Goal: Information Seeking & Learning: Learn about a topic

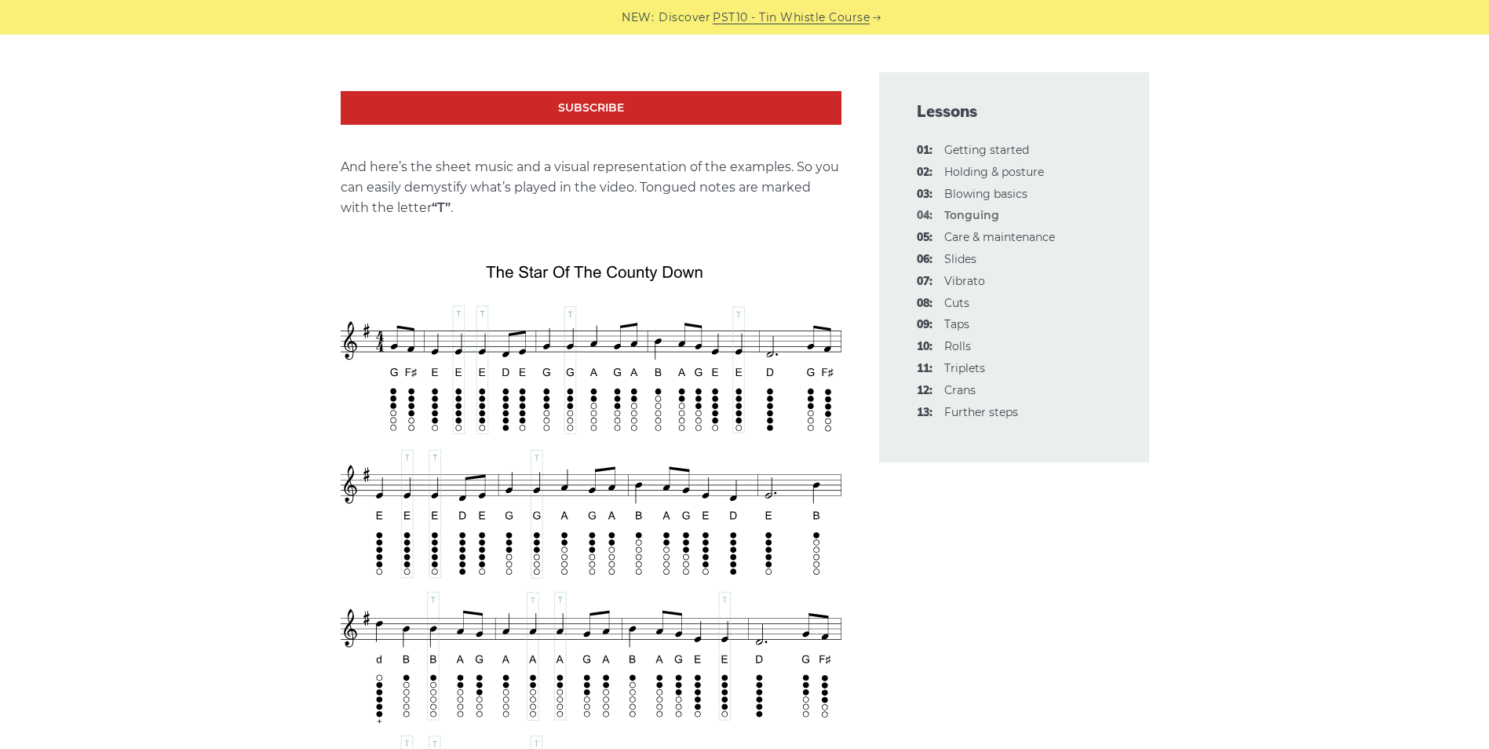
scroll to position [2669, 0]
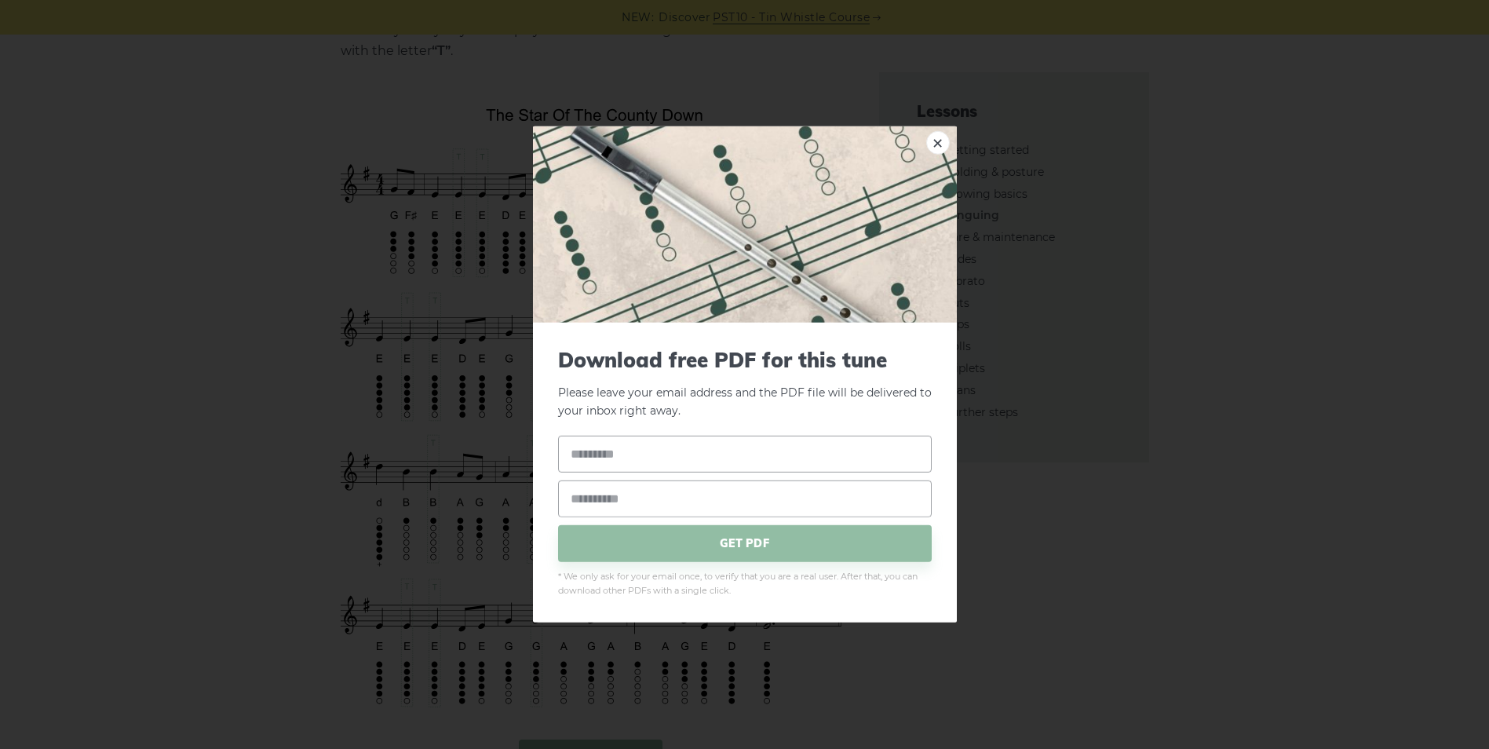
drag, startPoint x: 632, startPoint y: 461, endPoint x: 567, endPoint y: 254, distance: 216.5
click at [567, 254] on img at bounding box center [745, 224] width 424 height 196
click at [938, 143] on link "×" at bounding box center [938, 143] width 24 height 24
click at [933, 134] on link "×" at bounding box center [938, 143] width 24 height 24
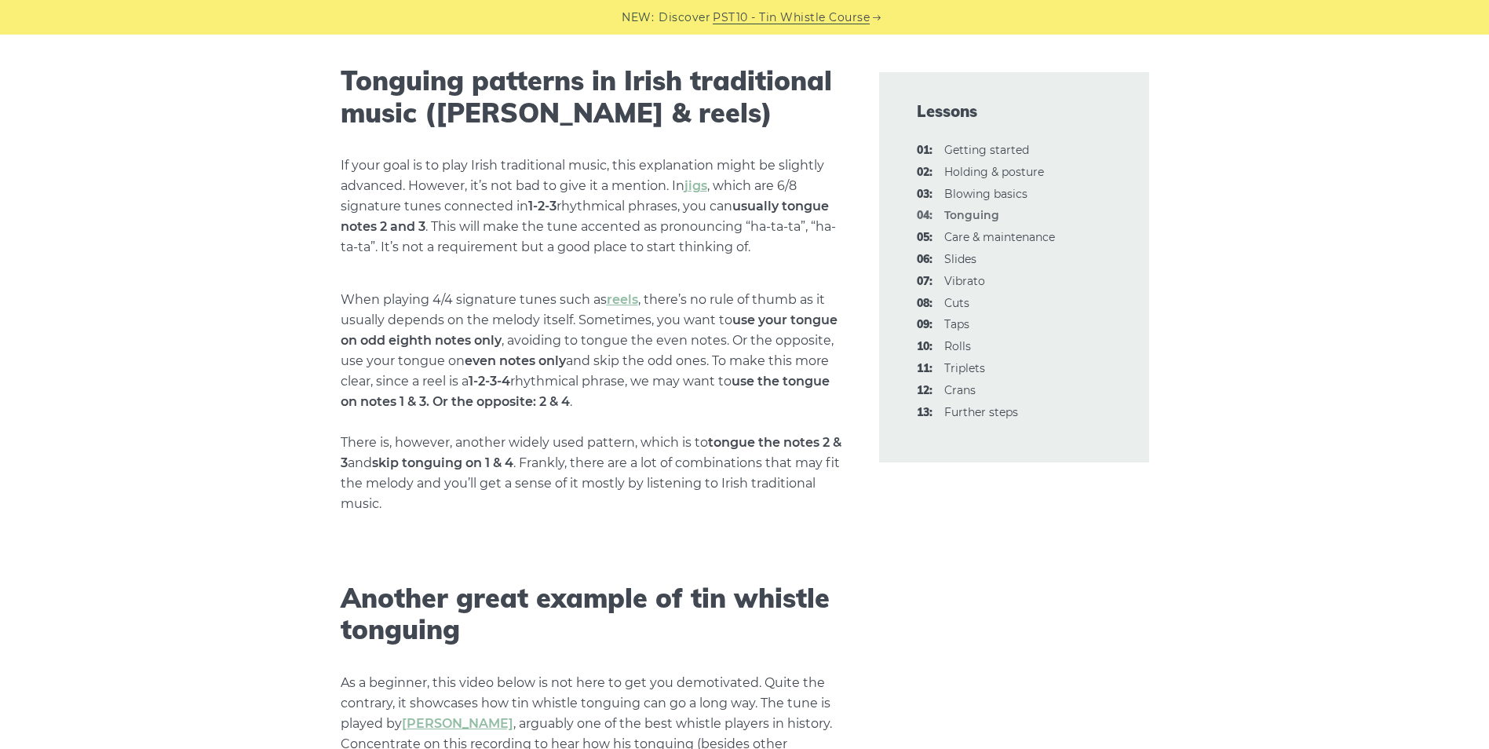
scroll to position [4396, 0]
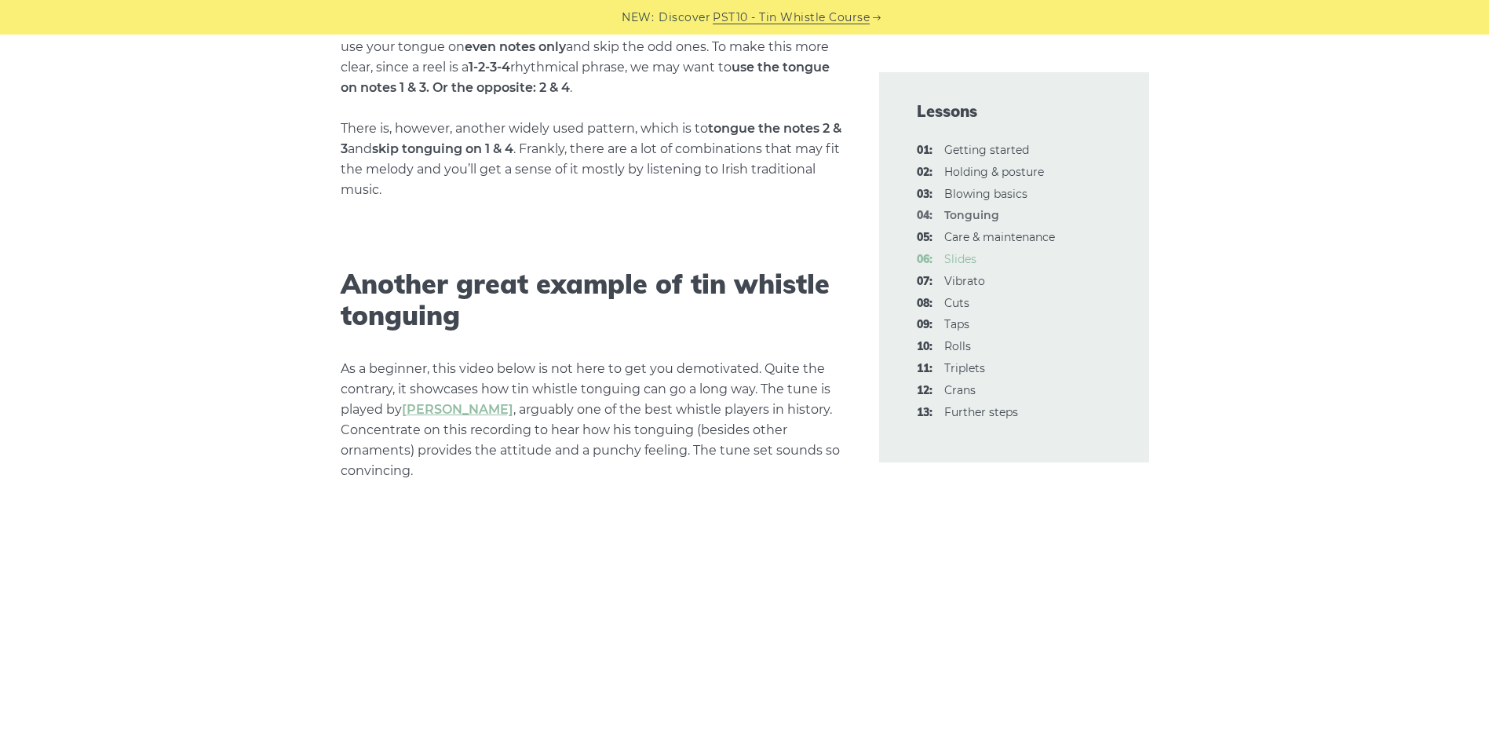
click at [968, 260] on link "06: Slides" at bounding box center [960, 259] width 32 height 14
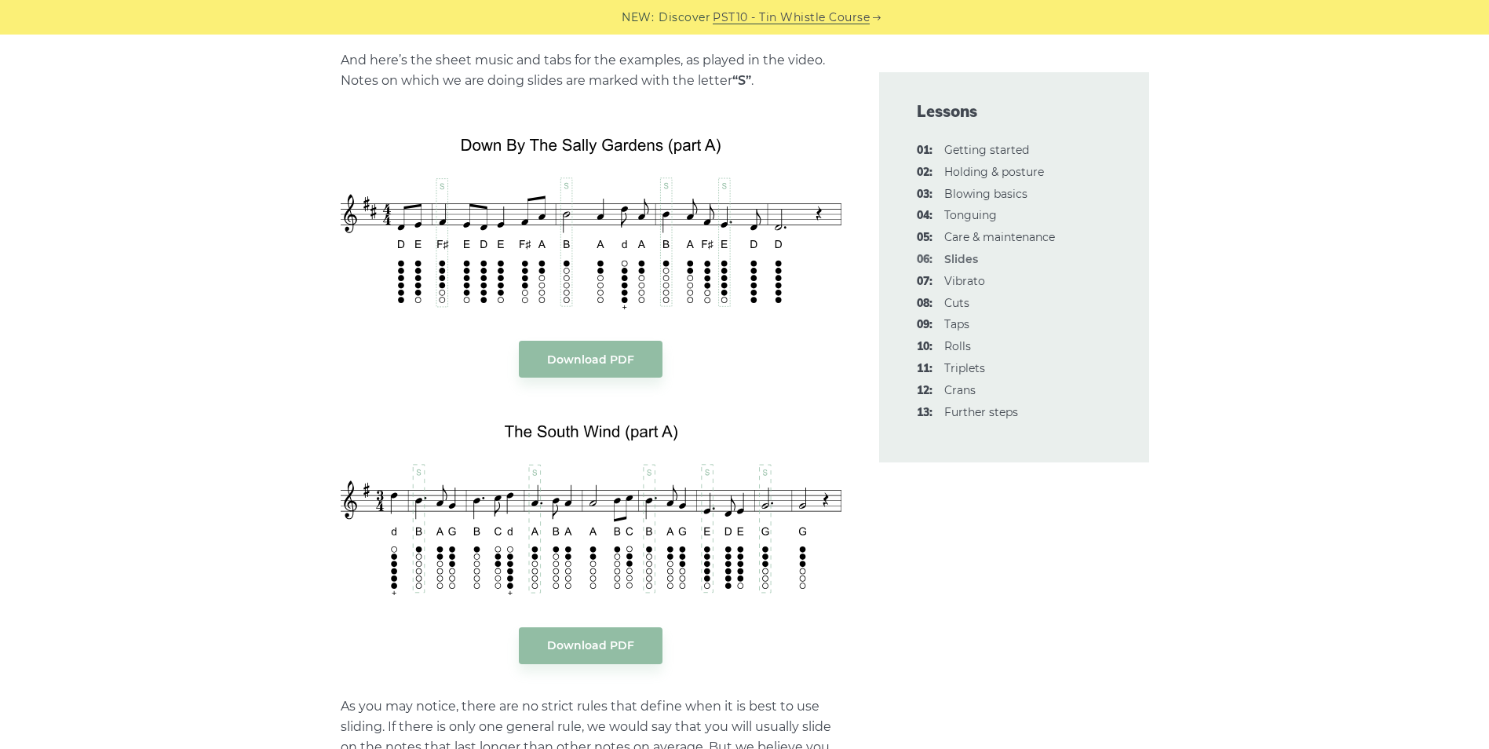
scroll to position [1727, 0]
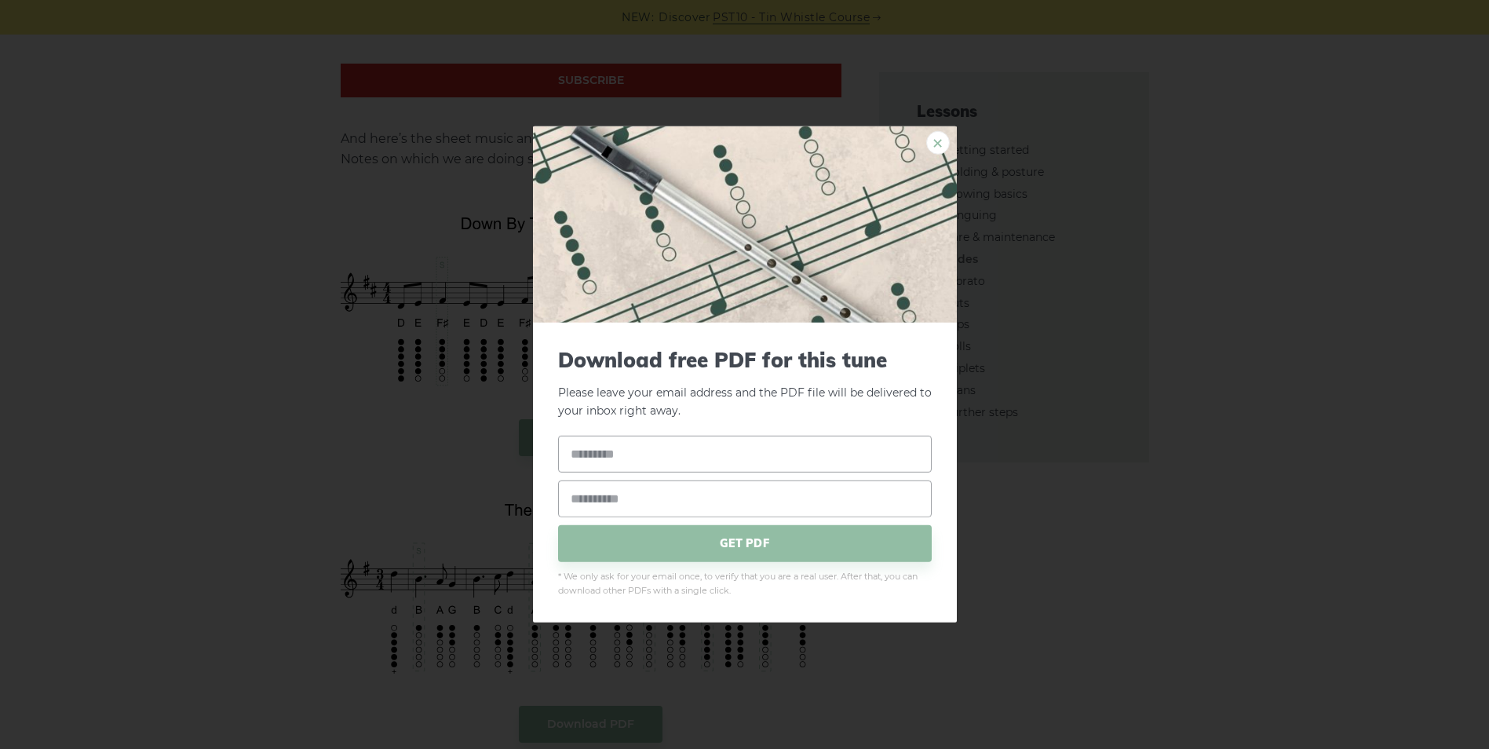
drag, startPoint x: 938, startPoint y: 139, endPoint x: 782, endPoint y: 53, distance: 178.5
click at [937, 139] on link "×" at bounding box center [938, 143] width 24 height 24
